Goal: Information Seeking & Learning: Learn about a topic

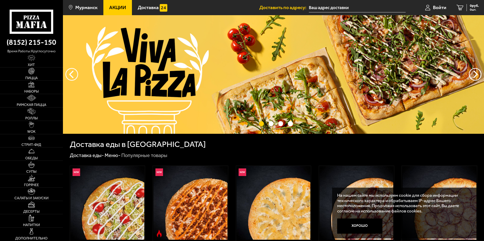
click at [112, 6] on span "Акции" at bounding box center [117, 7] width 17 height 5
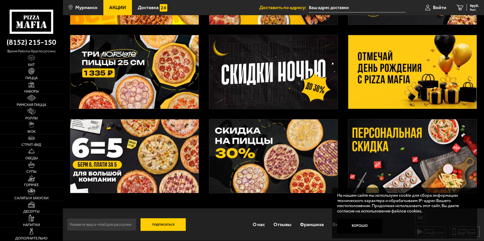
click at [408, 75] on img at bounding box center [412, 71] width 128 height 73
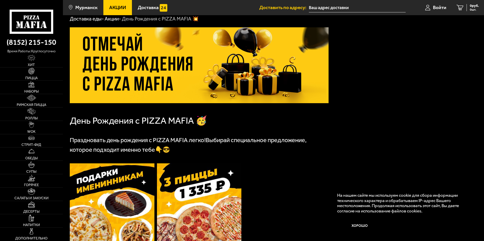
scroll to position [101, 0]
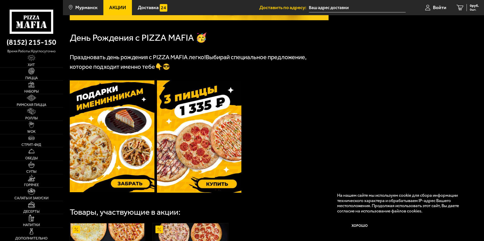
click at [95, 134] on img at bounding box center [112, 136] width 85 height 112
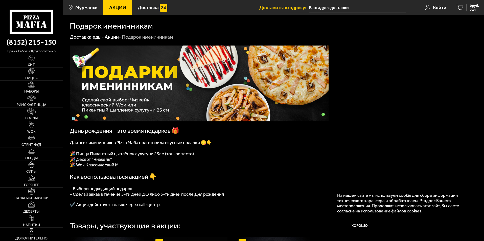
click at [31, 85] on img at bounding box center [31, 84] width 7 height 7
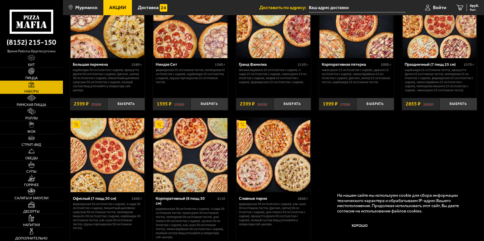
scroll to position [833, 0]
